Goal: Check status: Check status

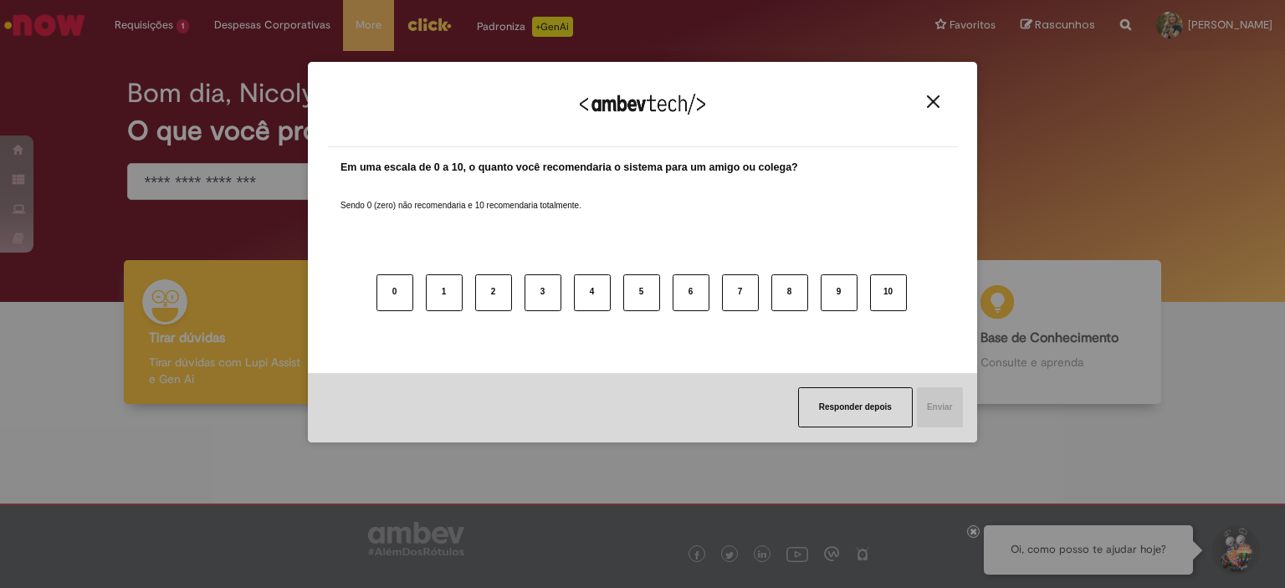
click at [934, 112] on div "Agradecemos seu feedback!" at bounding box center [642, 114] width 629 height 65
click at [938, 105] on img "Close" at bounding box center [933, 101] width 13 height 13
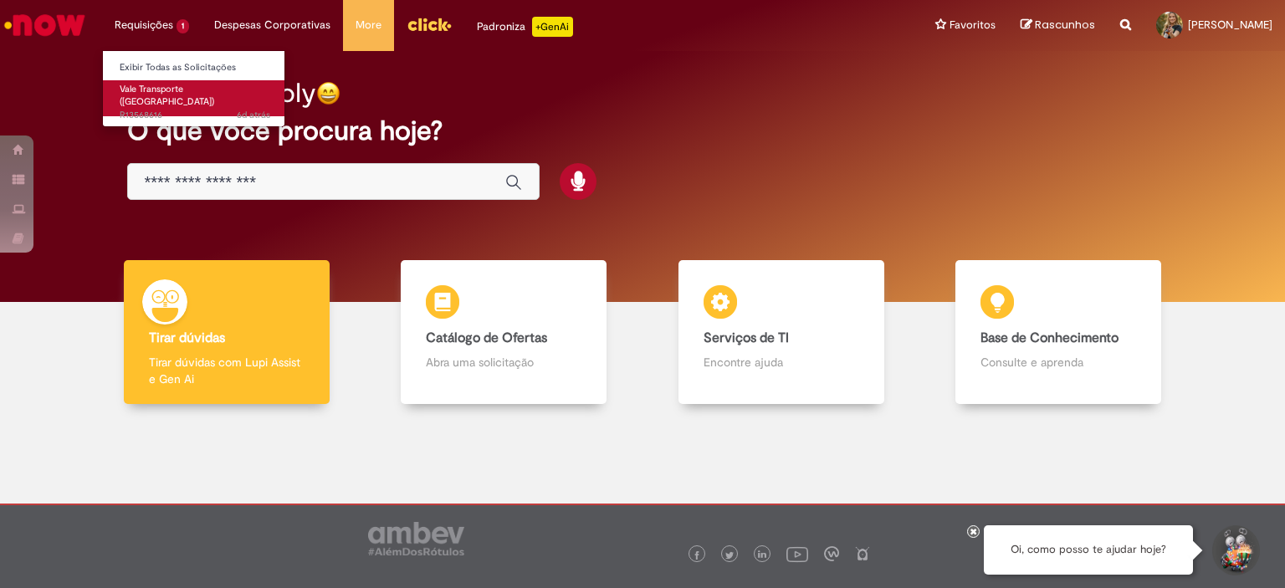
click at [157, 90] on span "Vale Transporte ([GEOGRAPHIC_DATA])" at bounding box center [167, 96] width 95 height 26
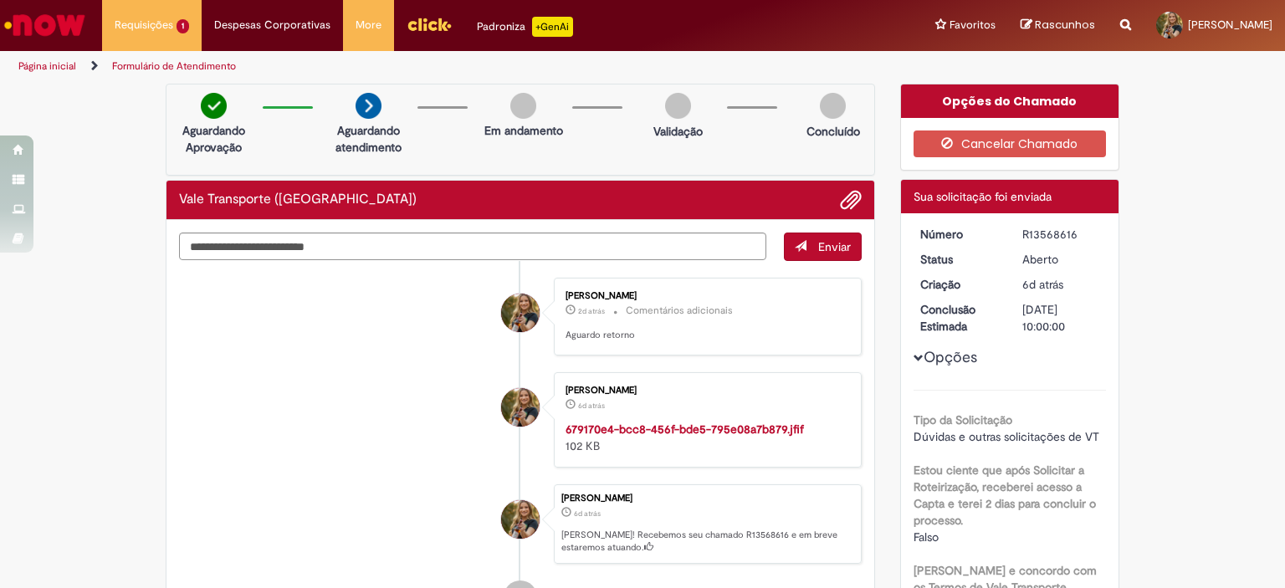
click at [674, 213] on div "Vale Transporte ([GEOGRAPHIC_DATA])" at bounding box center [521, 200] width 708 height 39
click at [1077, 89] on div "Opções do Chamado" at bounding box center [1010, 101] width 218 height 33
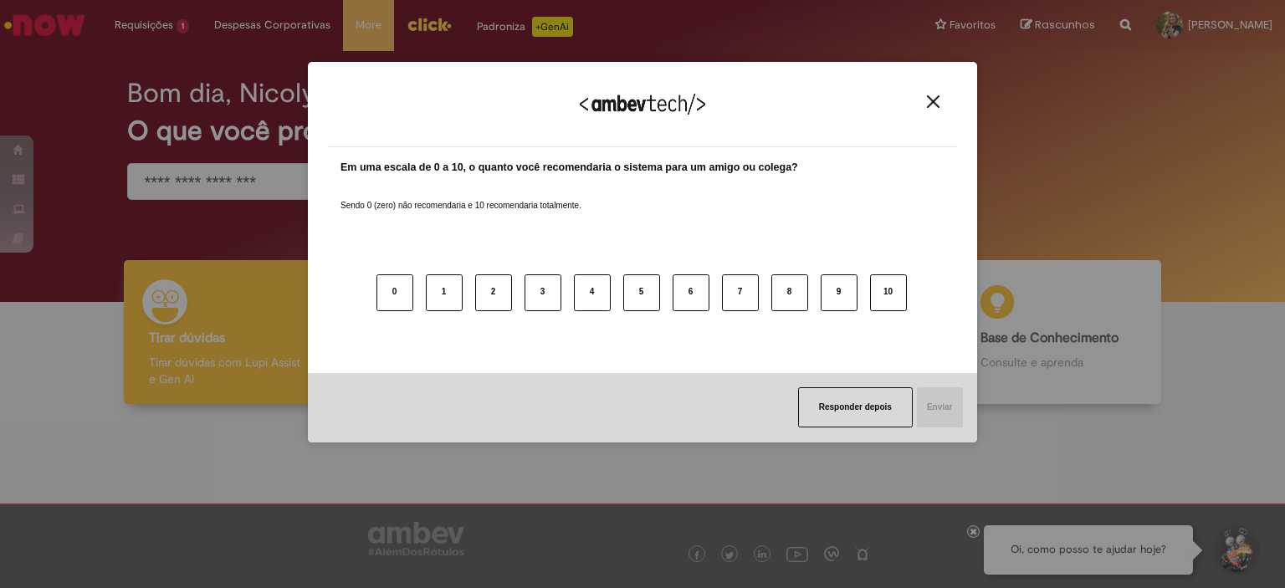
click at [937, 104] on img "Close" at bounding box center [933, 101] width 13 height 13
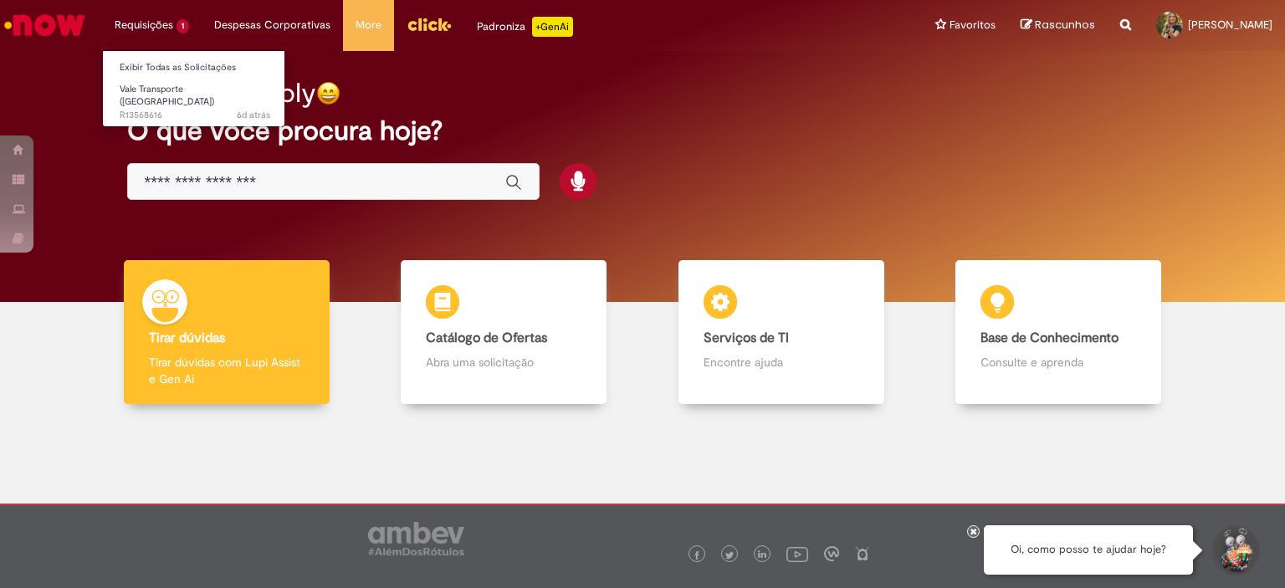
click at [166, 22] on li "Requisições 1 Exibir Todas as Solicitações Vale Transporte (VT) 6d atrás 6 dias…" at bounding box center [152, 25] width 100 height 50
click at [159, 94] on span "Vale Transporte ([GEOGRAPHIC_DATA])" at bounding box center [167, 96] width 95 height 26
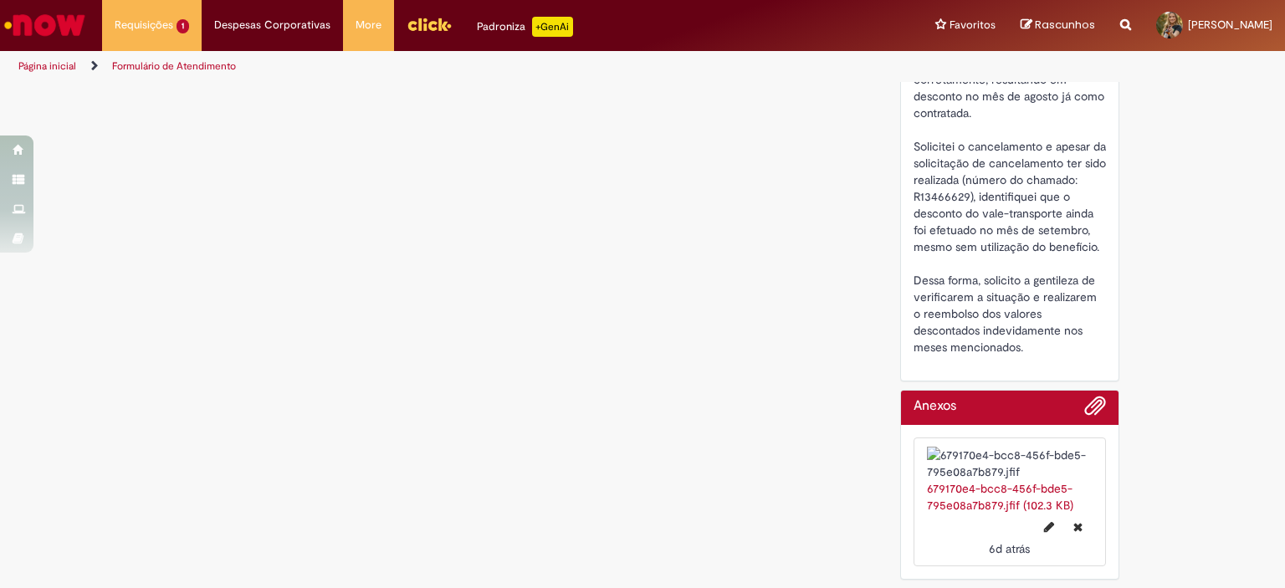
scroll to position [499, 0]
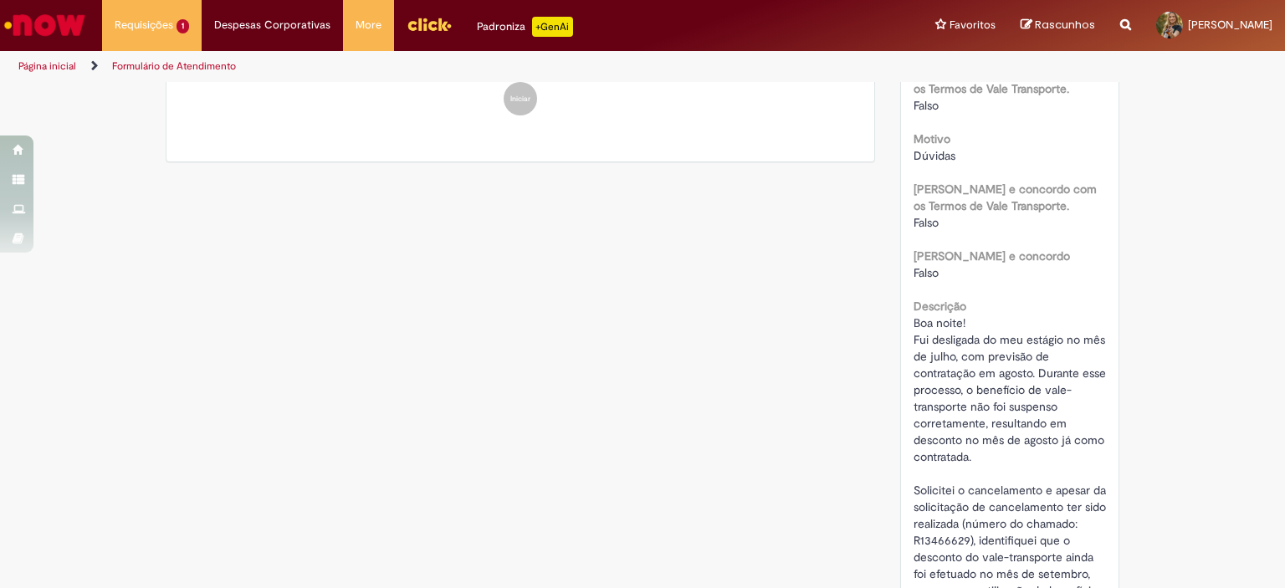
click at [1041, 487] on div "Número R13568616 Status Aberto Criação 6d atrás 6 dias atrás Conclusão Estimada…" at bounding box center [1010, 220] width 218 height 1010
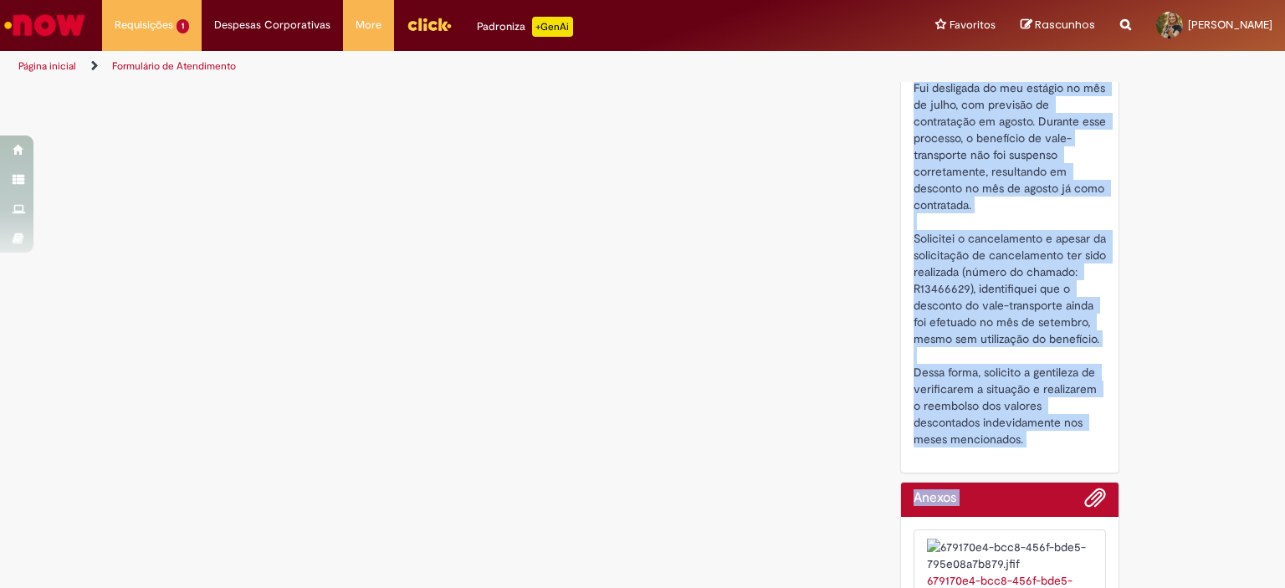
scroll to position [899, 0]
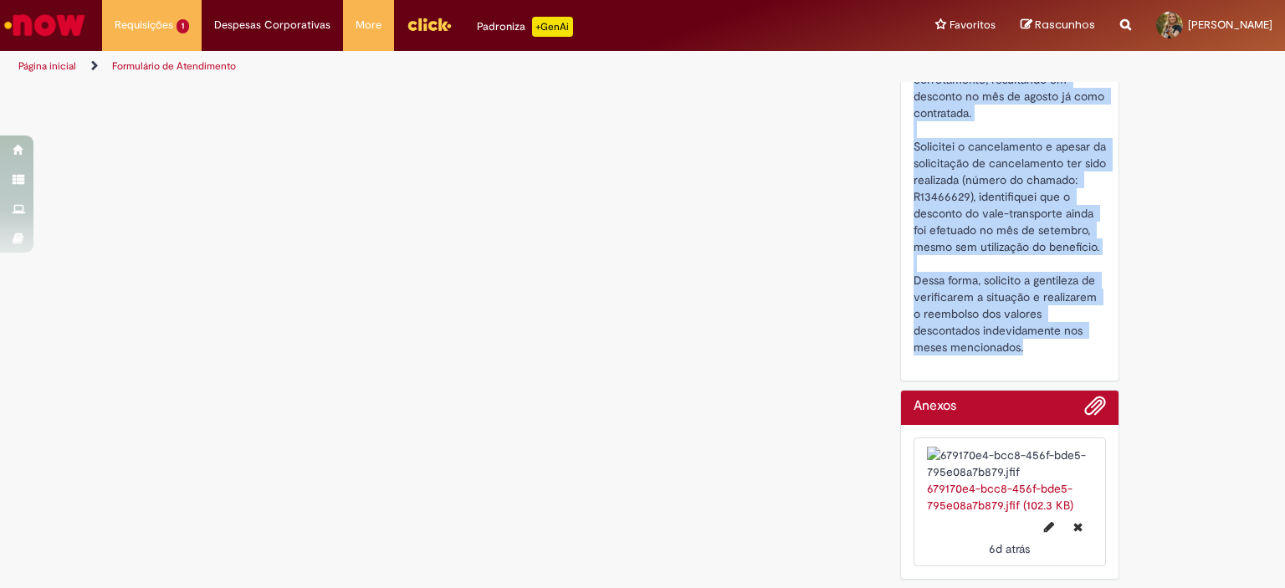
drag, startPoint x: 907, startPoint y: 320, endPoint x: 1097, endPoint y: 305, distance: 190.5
copy span "Boa noite! Fui desligada do meu estágio no mês de julho, com previsão de contra…"
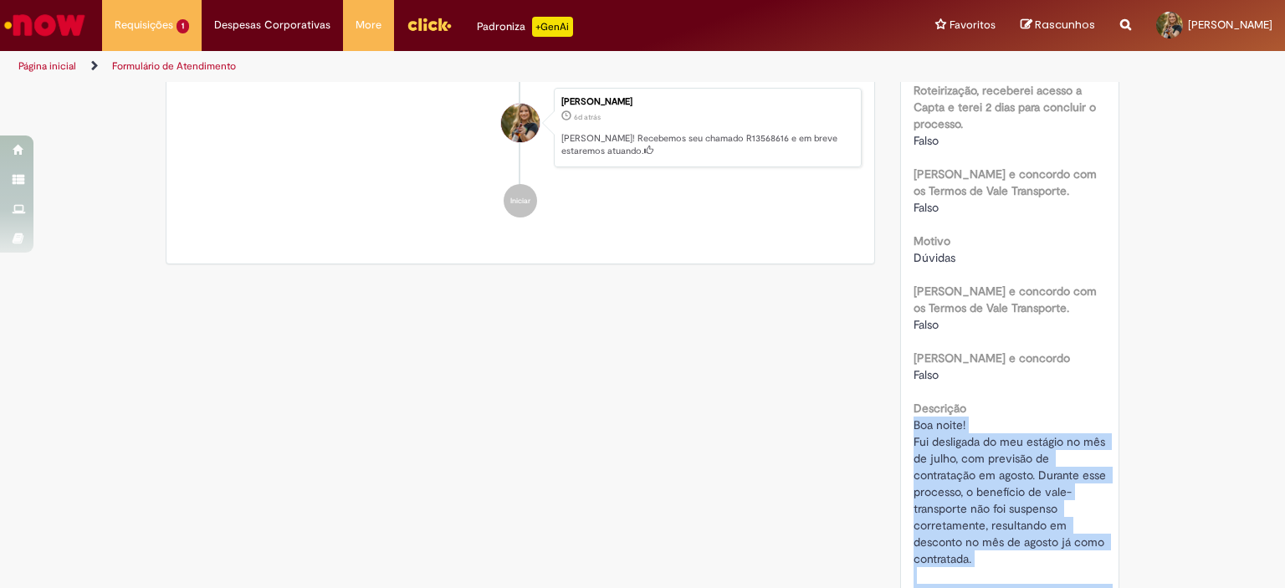
scroll to position [0, 0]
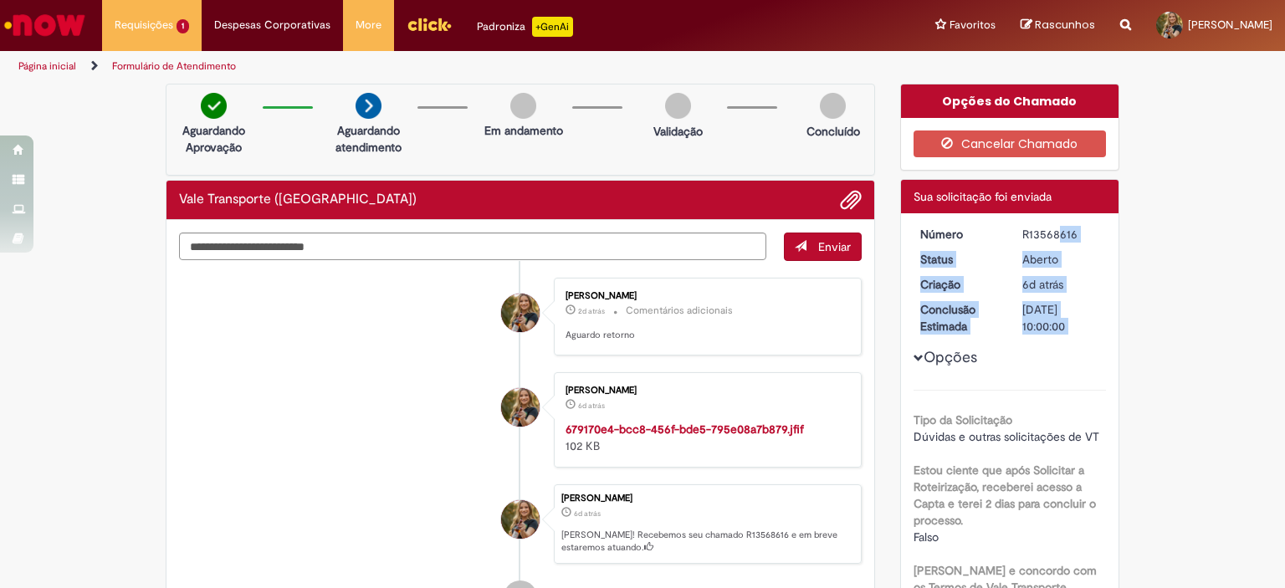
drag, startPoint x: 1014, startPoint y: 237, endPoint x: 1108, endPoint y: 249, distance: 94.4
drag, startPoint x: 1061, startPoint y: 230, endPoint x: 1048, endPoint y: 233, distance: 13.8
click at [1061, 230] on div "R13568616" at bounding box center [1062, 234] width 78 height 17
click at [1010, 227] on dd "R13568616" at bounding box center [1061, 234] width 103 height 17
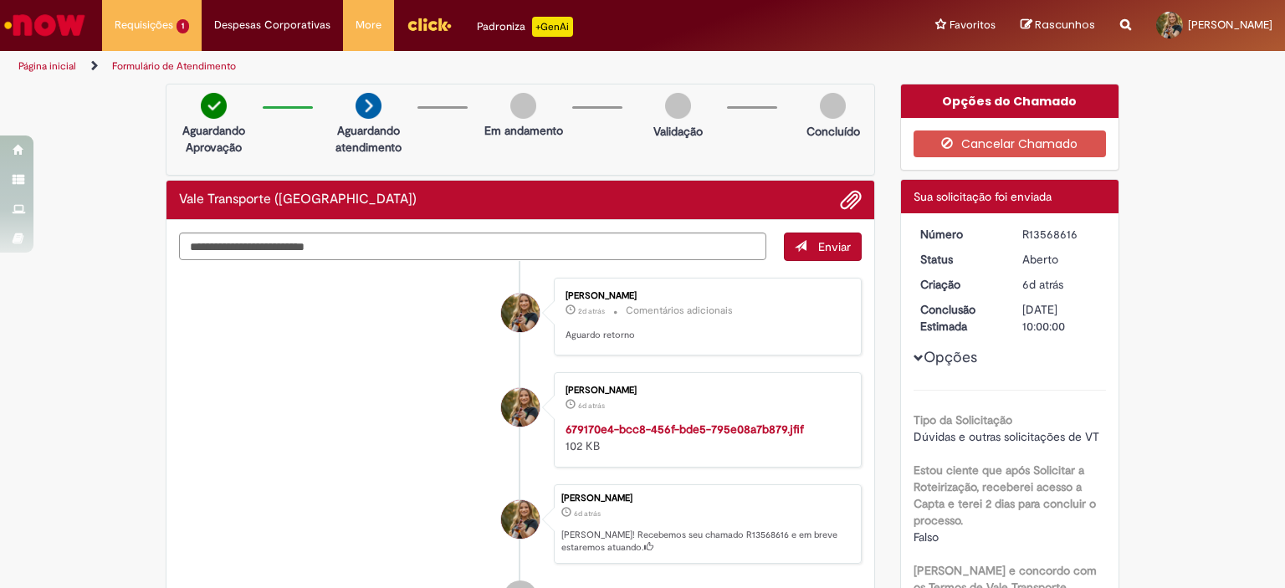
drag, startPoint x: 1018, startPoint y: 234, endPoint x: 1081, endPoint y: 227, distance: 64.0
click at [1081, 227] on div "R13568616" at bounding box center [1062, 234] width 78 height 17
copy div "R13568616"
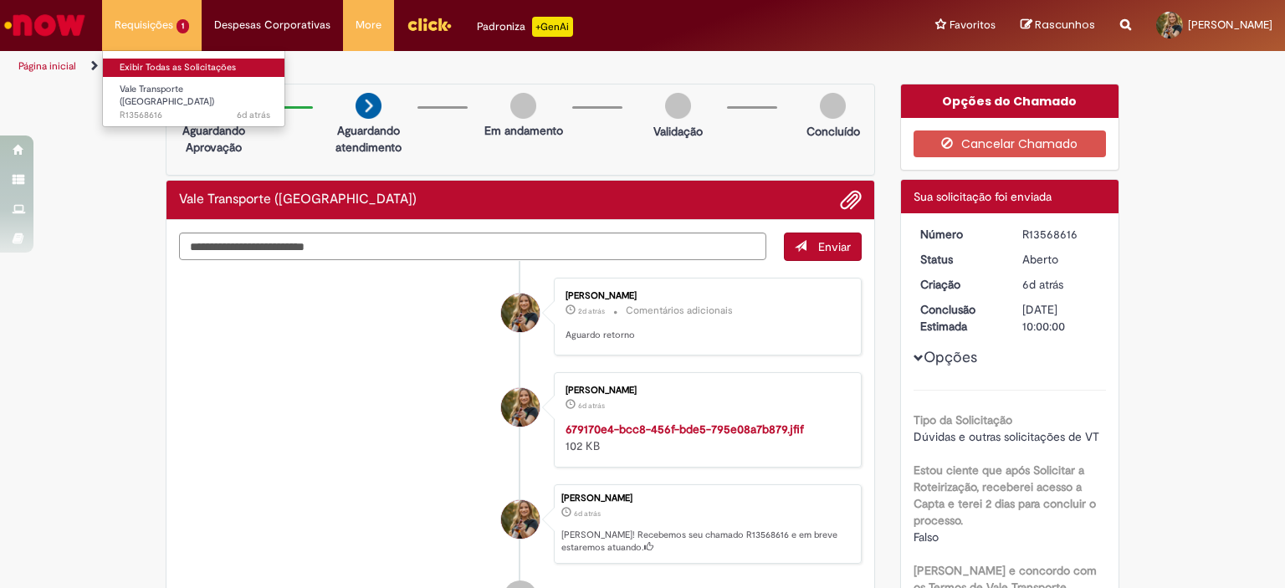
click at [164, 59] on link "Exibir Todas as Solicitações" at bounding box center [195, 68] width 184 height 18
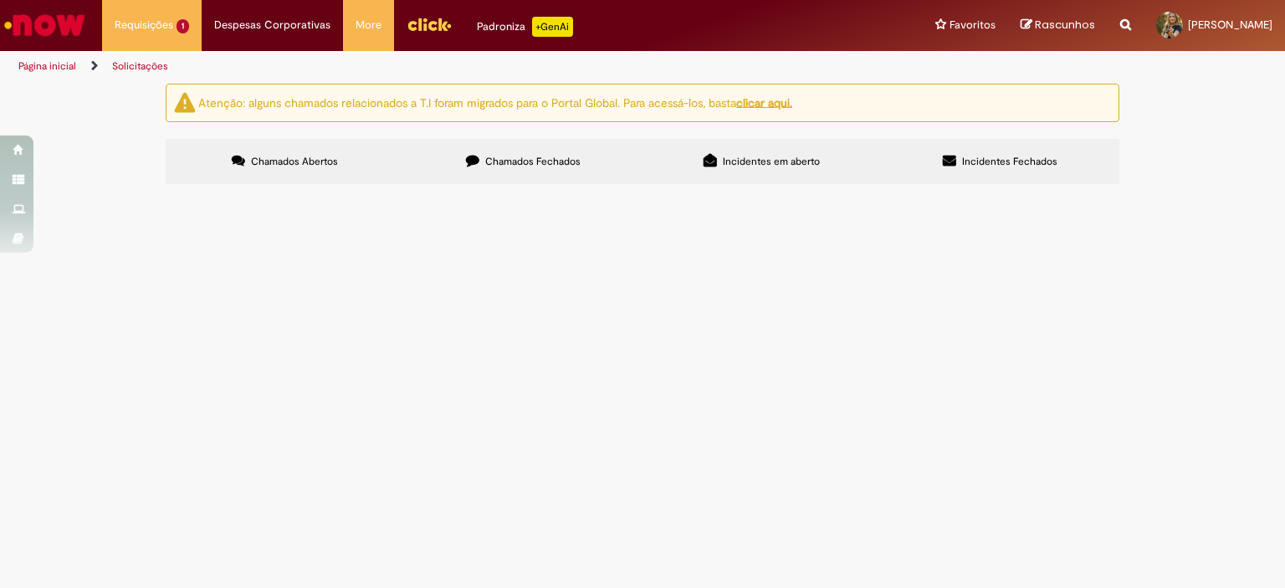
click at [0, 0] on div at bounding box center [0, 0] width 0 height 0
click at [485, 151] on label "Chamados Fechados" at bounding box center [523, 161] width 238 height 45
click at [0, 0] on span "R12789271" at bounding box center [0, 0] width 0 height 0
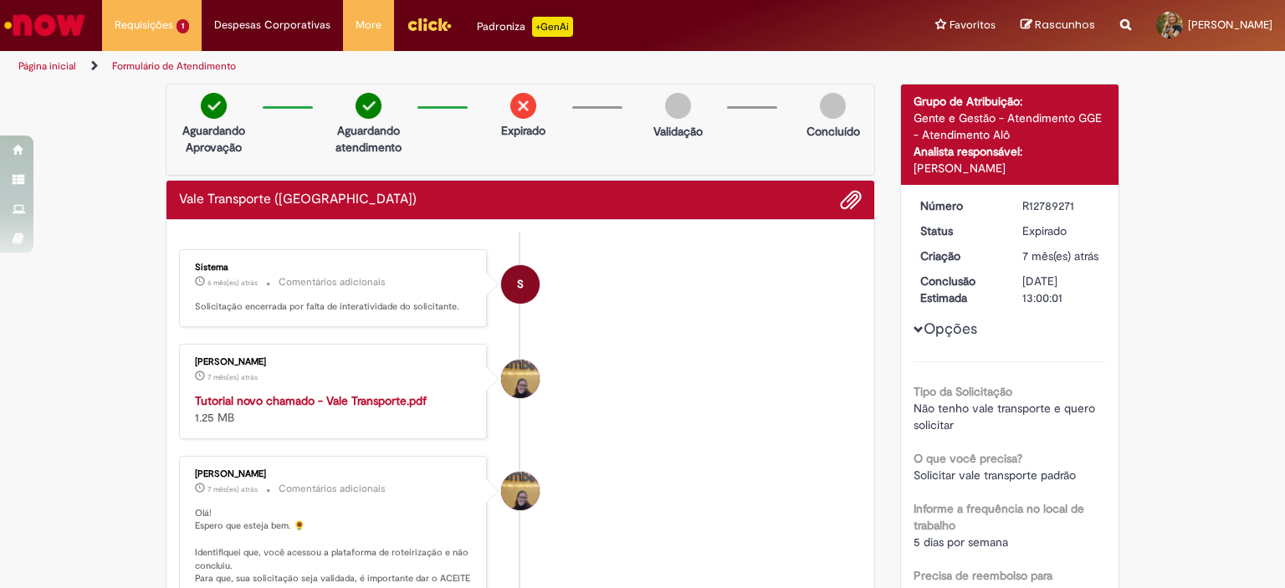
drag, startPoint x: 184, startPoint y: 259, endPoint x: 375, endPoint y: 354, distance: 213.3
click at [375, 354] on div "Amanda de Campos Gomes do Nascimento 7 mês(es) atrás 7 meses atrás Tutorial nov…" at bounding box center [333, 391] width 298 height 85
copy div "Amanda de Campos Gomes do Nascimento"
